Goal: Entertainment & Leisure: Consume media (video, audio)

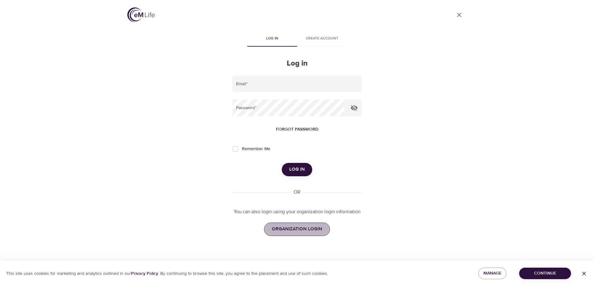
click at [293, 229] on span "ORGANIZATION LOGIN" at bounding box center [297, 229] width 50 height 8
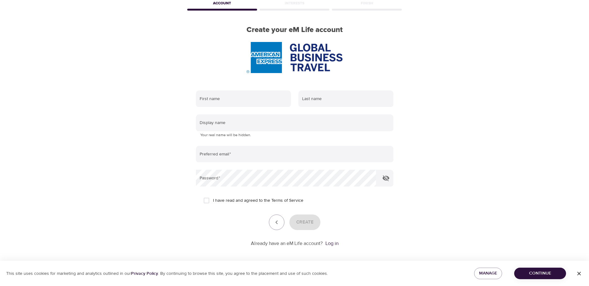
scroll to position [37, 0]
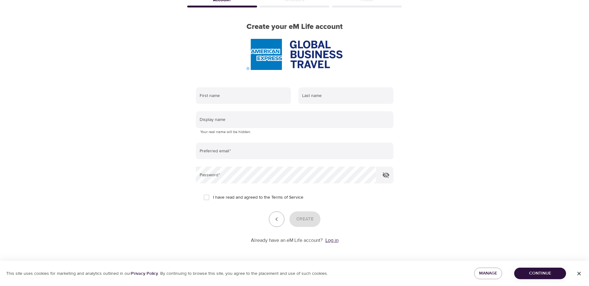
click at [334, 239] on link "Log in" at bounding box center [331, 240] width 13 height 6
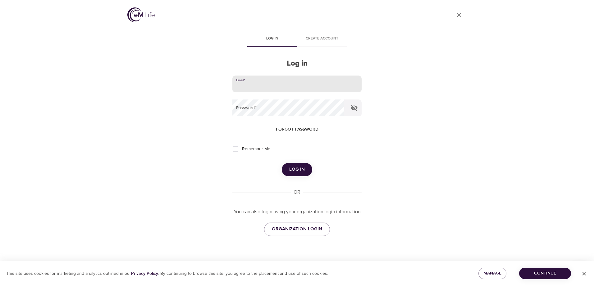
click at [281, 87] on input "email" at bounding box center [296, 83] width 129 height 17
type input "[EMAIL_ADDRESS][DOMAIN_NAME]"
click at [353, 108] on icon "button" at bounding box center [354, 108] width 7 height 6
click at [236, 150] on input "Remember Me" at bounding box center [235, 148] width 13 height 13
checkbox input "true"
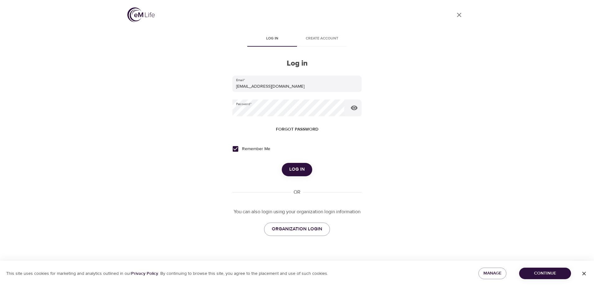
click at [289, 169] on span "Log in" at bounding box center [297, 169] width 16 height 8
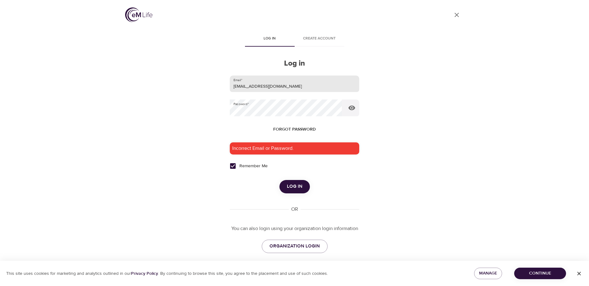
click at [343, 82] on input "[EMAIL_ADDRESS][DOMAIN_NAME]" at bounding box center [294, 83] width 129 height 17
click at [257, 89] on input "email" at bounding box center [294, 83] width 129 height 17
type input "teri.schiavi@amexgbt.com"
click at [198, 112] on div "User Profile Log in Create account Log in Email   * teri.schiavi@amexgbt.com Pa…" at bounding box center [295, 143] width 354 height 286
click at [280, 151] on div "Incorrect Email or Password." at bounding box center [294, 148] width 129 height 12
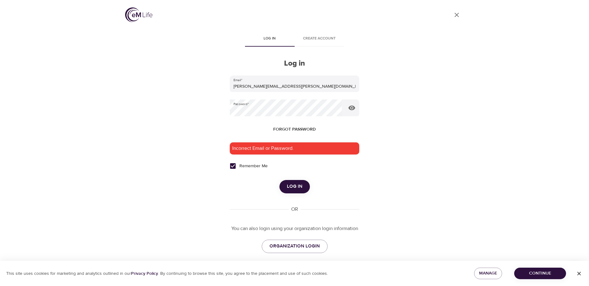
click at [289, 188] on span "Log in" at bounding box center [295, 186] width 16 height 8
click at [207, 111] on div "User Profile Log in Create account Log in Email   * teri.schiavi@amexgbt.com Pa…" at bounding box center [295, 143] width 354 height 286
click at [280, 180] on button "Log in" at bounding box center [295, 186] width 30 height 13
click at [305, 244] on span "ORGANIZATION LOGIN" at bounding box center [295, 246] width 50 height 8
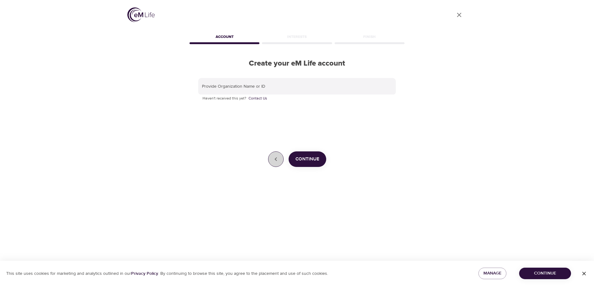
click at [275, 163] on button "button" at bounding box center [276, 159] width 16 height 16
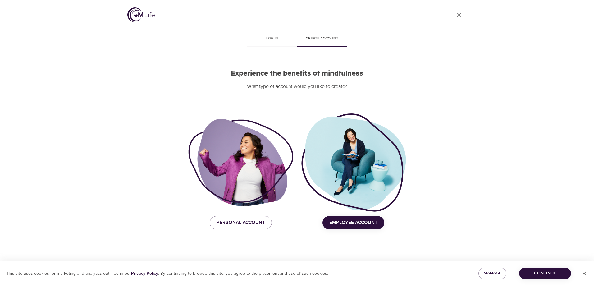
click at [271, 34] on link "Log in" at bounding box center [272, 39] width 50 height 15
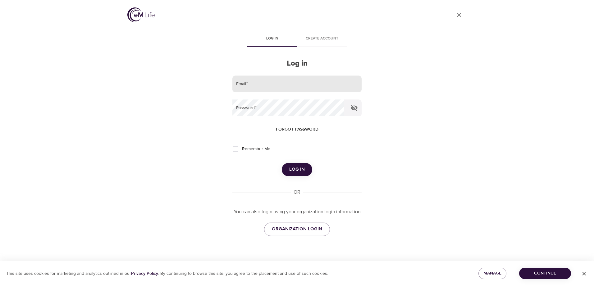
click at [275, 84] on input "email" at bounding box center [296, 83] width 129 height 17
type input "[EMAIL_ADDRESS][DOMAIN_NAME]"
click at [236, 149] on input "Remember Me" at bounding box center [235, 148] width 13 height 13
checkbox input "true"
click at [353, 108] on icon "button" at bounding box center [353, 107] width 7 height 7
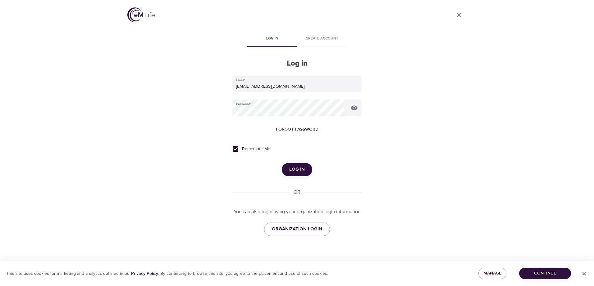
click at [298, 168] on span "Log in" at bounding box center [297, 169] width 16 height 8
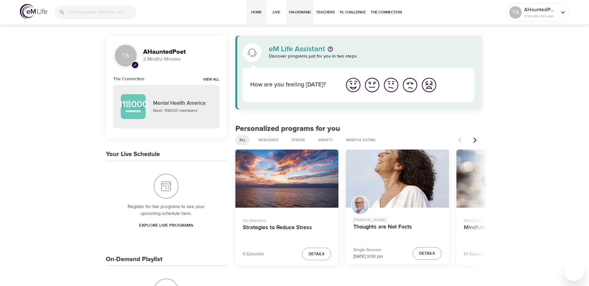
click at [297, 12] on span "On-Demand" at bounding box center [300, 12] width 22 height 7
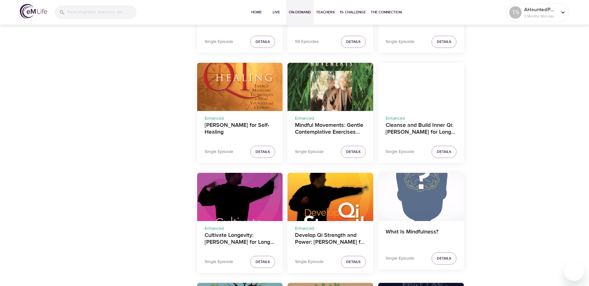
scroll to position [901, 0]
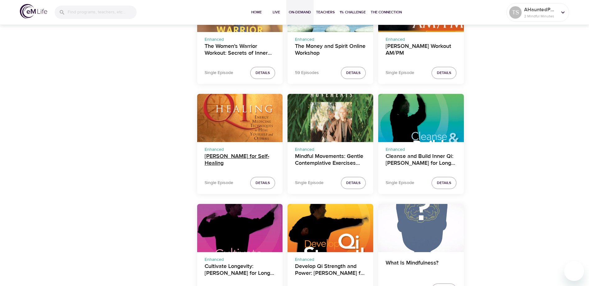
click at [231, 157] on h4 "[PERSON_NAME] for Self-Healing" at bounding box center [240, 160] width 71 height 15
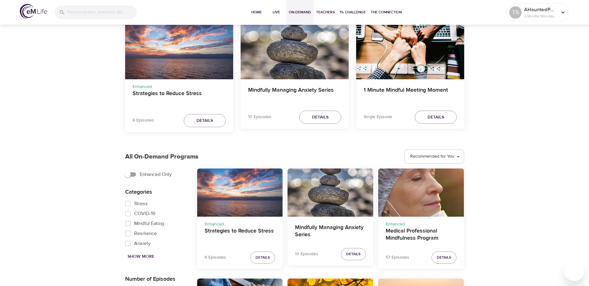
scroll to position [62, 0]
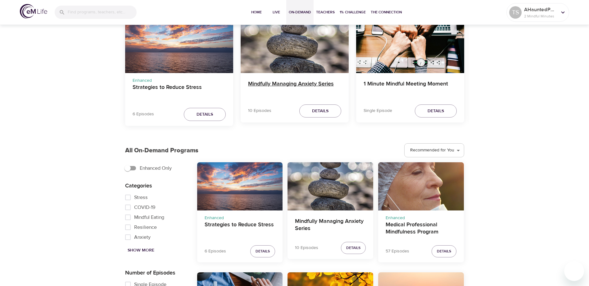
click at [291, 82] on h4 "Mindfully Managing Anxiety Series" at bounding box center [294, 87] width 93 height 15
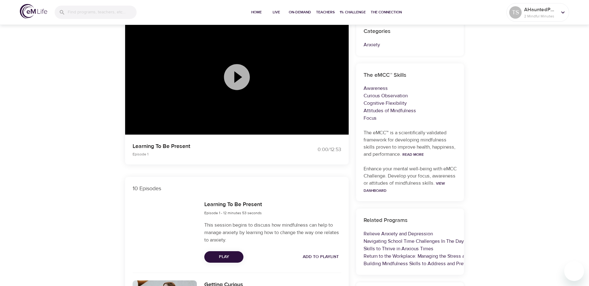
scroll to position [124, 0]
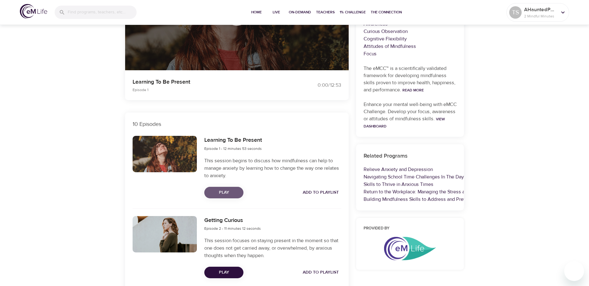
click at [229, 191] on span "Play" at bounding box center [223, 193] width 29 height 8
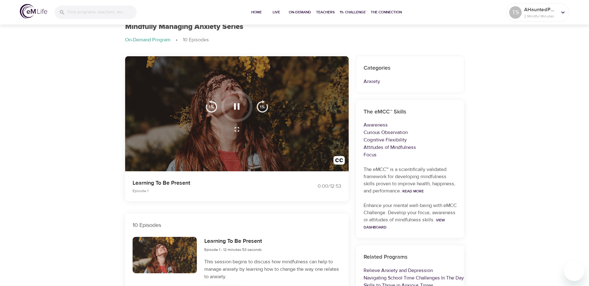
scroll to position [0, 0]
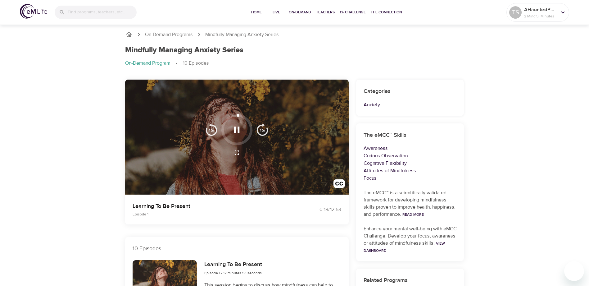
click at [281, 209] on p "Learning To Be Present" at bounding box center [210, 206] width 155 height 8
click at [290, 128] on div at bounding box center [237, 137] width 224 height 115
click at [237, 152] on icon "button" at bounding box center [236, 152] width 7 height 7
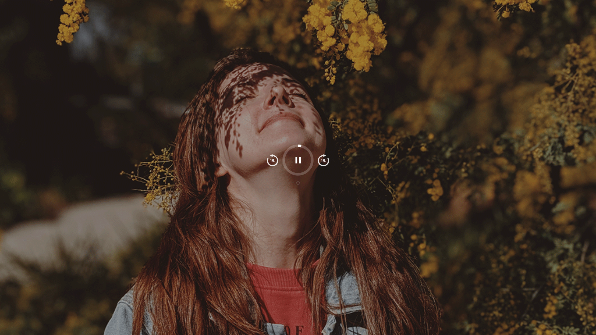
drag, startPoint x: 530, startPoint y: 170, endPoint x: 432, endPoint y: 104, distance: 117.7
click at [433, 104] on div at bounding box center [298, 167] width 596 height 335
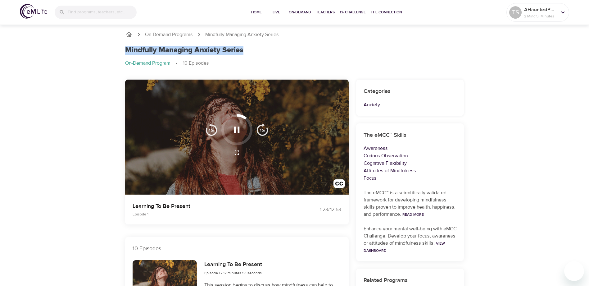
drag, startPoint x: 123, startPoint y: 48, endPoint x: 249, endPoint y: 50, distance: 126.1
click at [249, 50] on div "Mindfully Managing Anxiety Series On-Demand Program 10 Episodes" at bounding box center [294, 59] width 347 height 34
copy h1 "Mindfully Managing Anxiety Series"
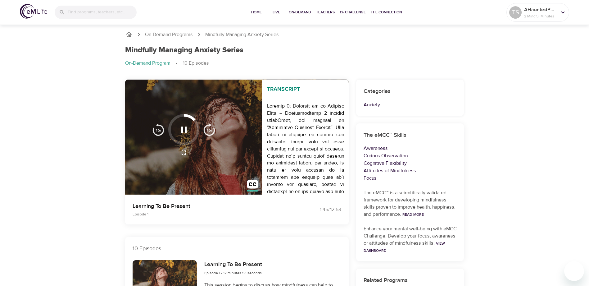
drag, startPoint x: 205, startPoint y: 264, endPoint x: 274, endPoint y: 264, distance: 69.6
click at [274, 264] on div "Learning To Be Present Episode 1 - 12 minutes 53 seconds" at bounding box center [272, 268] width 137 height 16
copy h6 "Learning To Be Present"
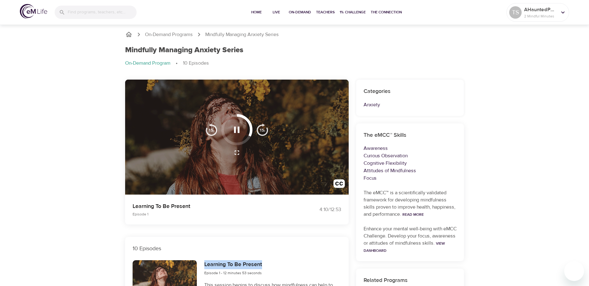
click at [233, 129] on icon "button" at bounding box center [236, 129] width 11 height 11
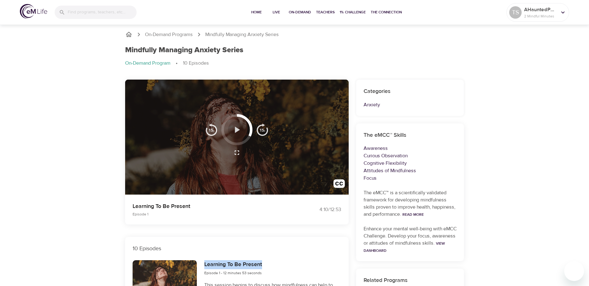
click at [234, 130] on icon "button" at bounding box center [236, 129] width 11 height 11
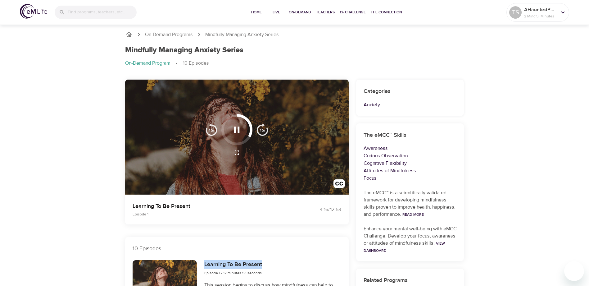
click at [211, 131] on img "button" at bounding box center [211, 129] width 12 height 12
click at [234, 131] on icon "button" at bounding box center [236, 129] width 11 height 11
